Goal: Task Accomplishment & Management: Manage account settings

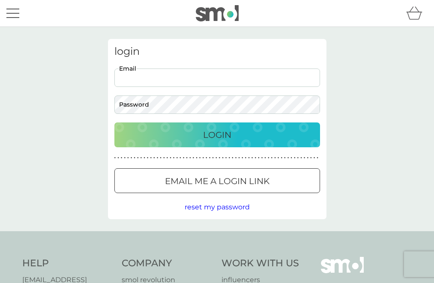
type input "mfjackman@aol.com"
click at [217, 134] on button "Login" at bounding box center [217, 134] width 206 height 25
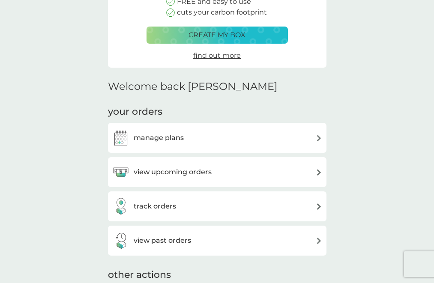
scroll to position [137, 0]
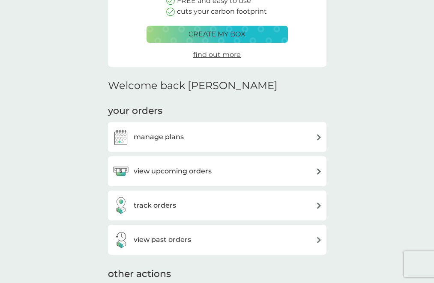
click at [317, 170] on img at bounding box center [319, 171] width 6 height 6
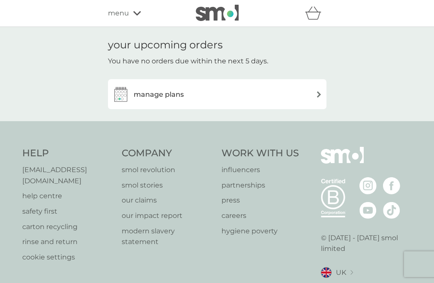
click at [317, 93] on img at bounding box center [319, 94] width 6 height 6
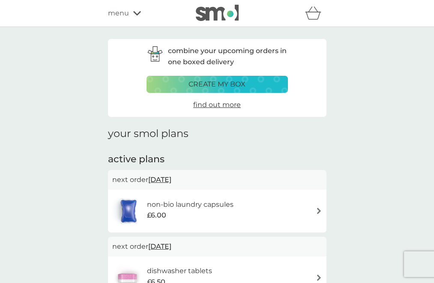
click at [319, 209] on img at bounding box center [319, 211] width 6 height 6
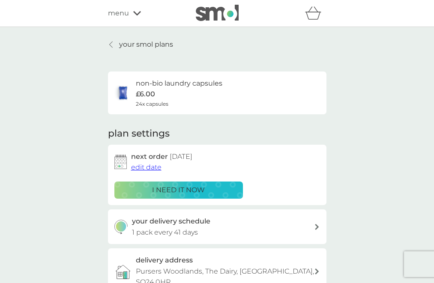
click at [186, 186] on p "i need it now" at bounding box center [178, 190] width 53 height 11
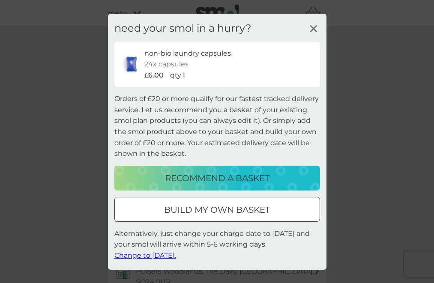
click at [315, 27] on icon at bounding box center [313, 28] width 13 height 13
